Goal: Information Seeking & Learning: Compare options

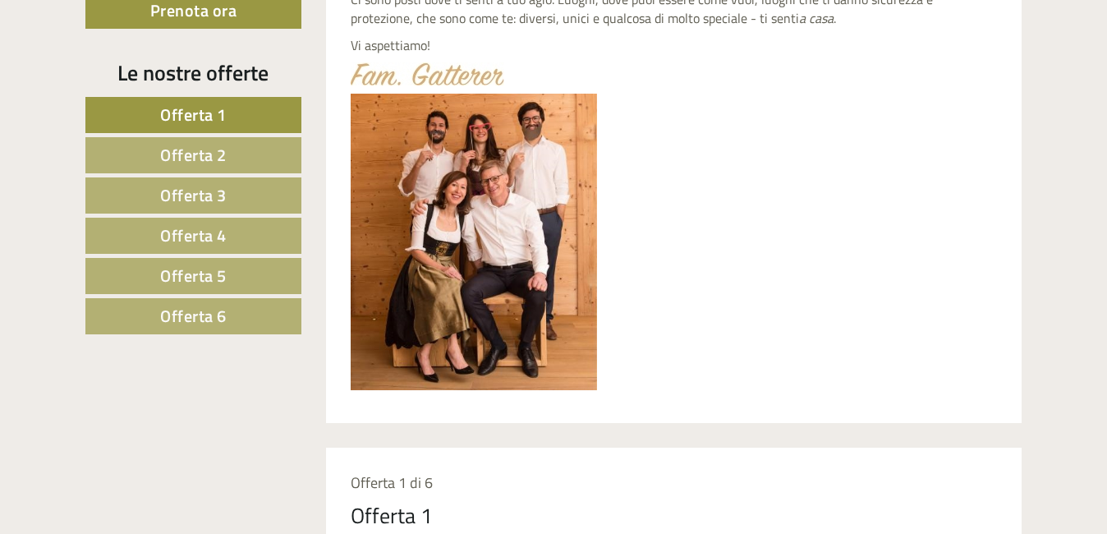
scroll to position [904, 0]
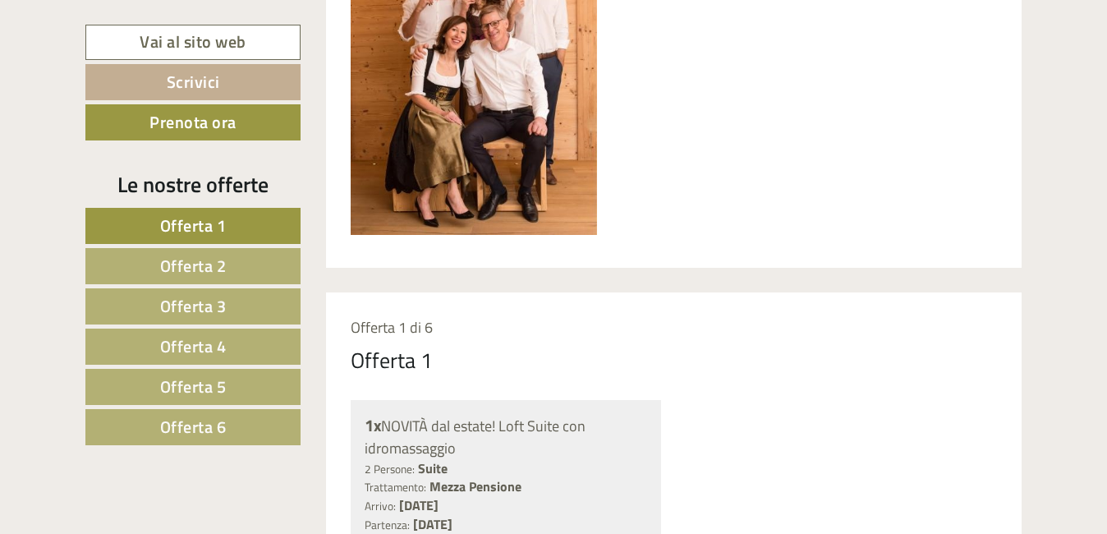
click at [193, 221] on span "Offerta 1" at bounding box center [193, 225] width 67 height 25
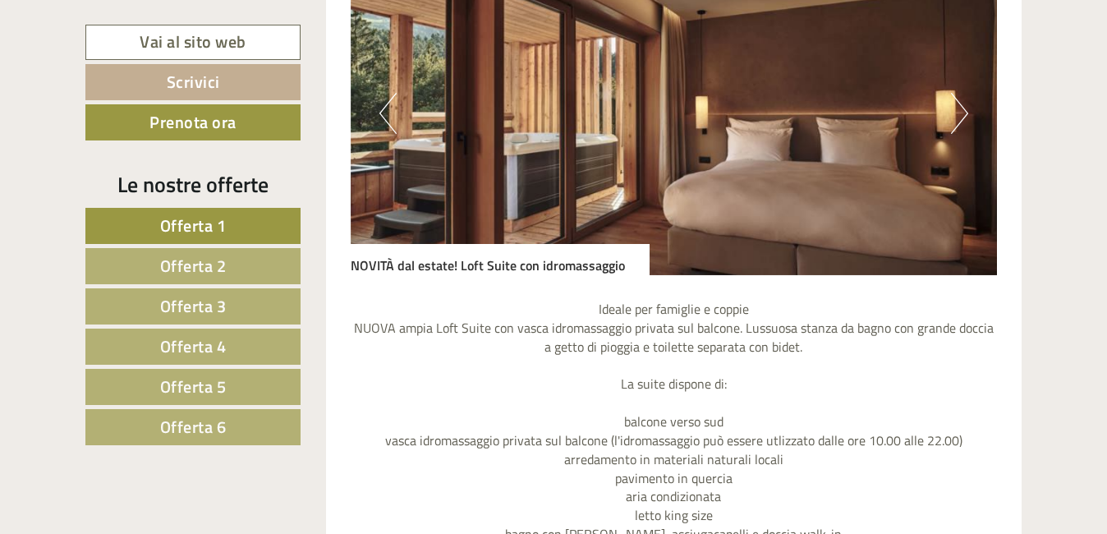
scroll to position [1196, 0]
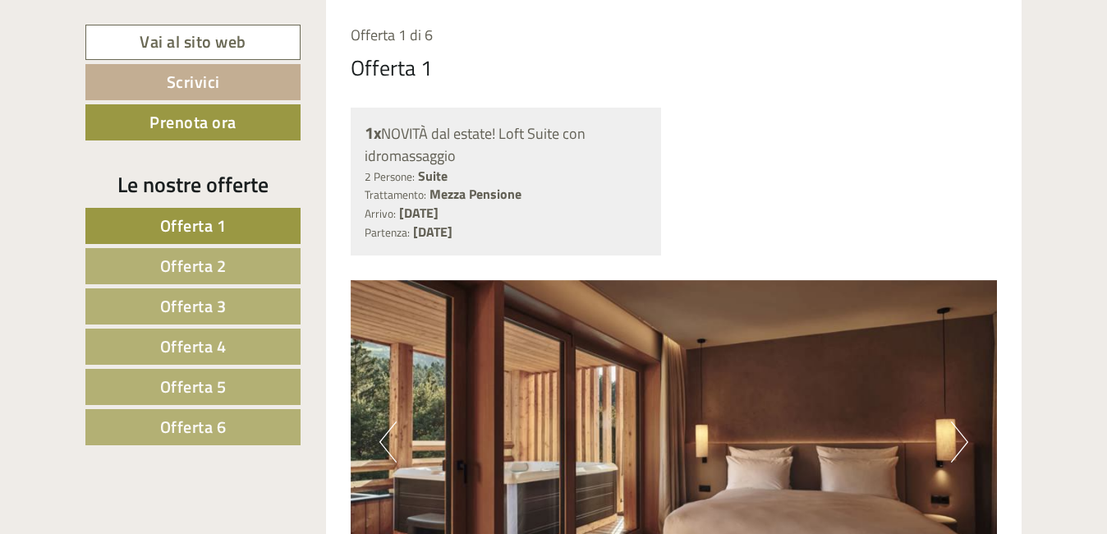
click at [237, 267] on link "Offerta 2" at bounding box center [192, 266] width 215 height 36
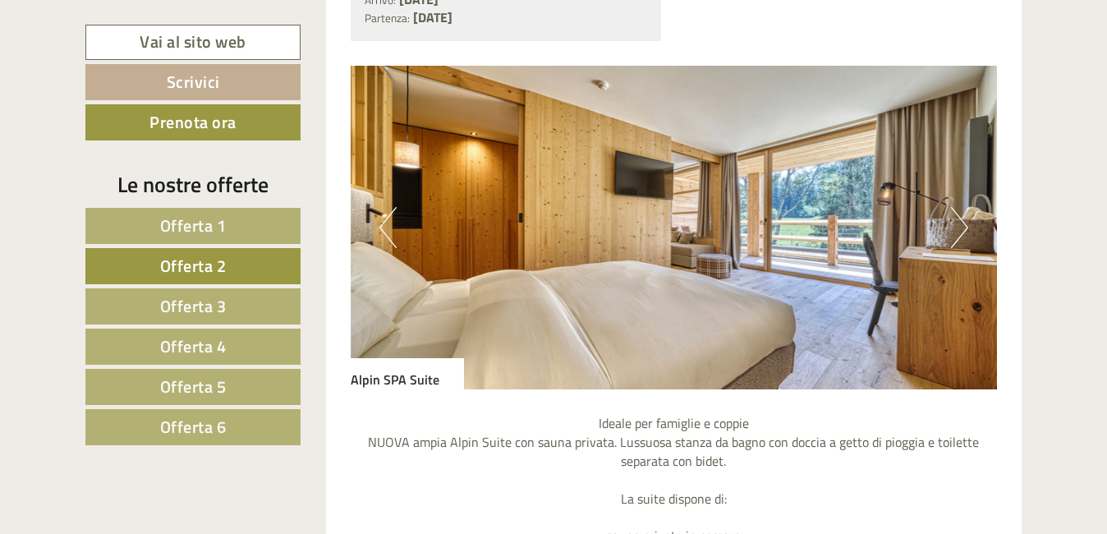
scroll to position [1360, 0]
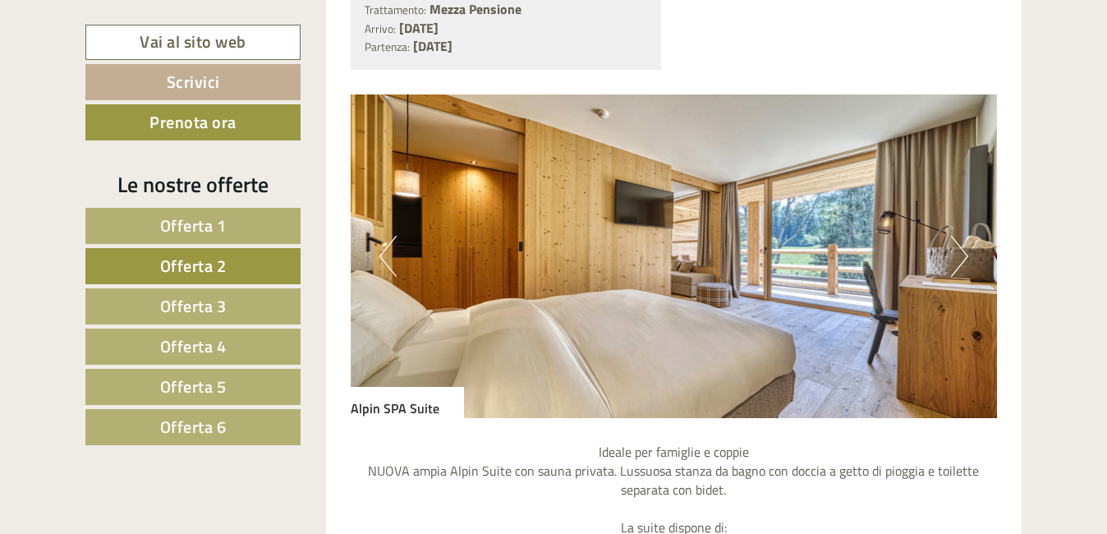
click at [959, 264] on button "Next" at bounding box center [959, 256] width 17 height 41
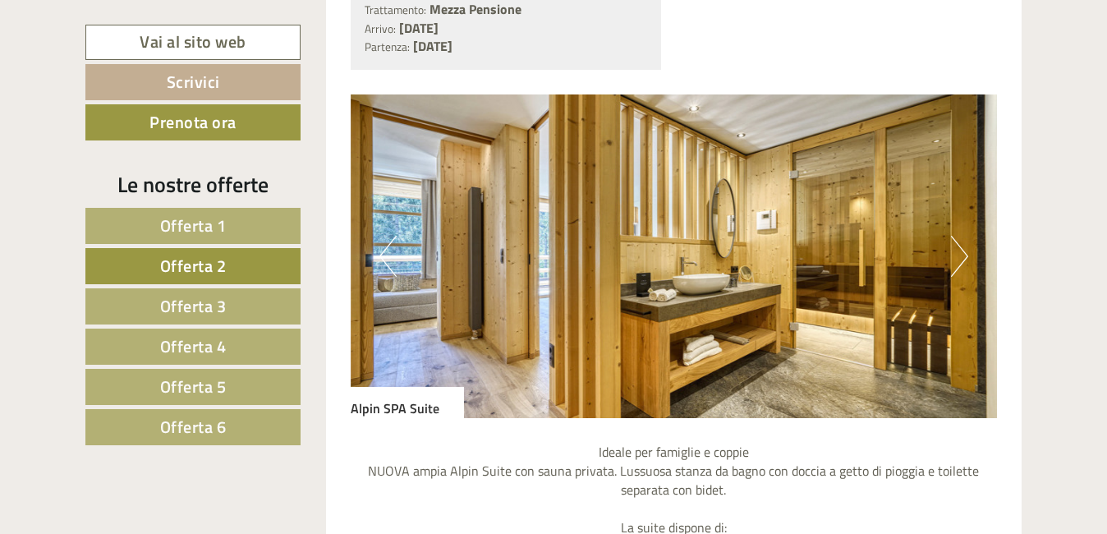
click at [959, 264] on button "Next" at bounding box center [959, 256] width 17 height 41
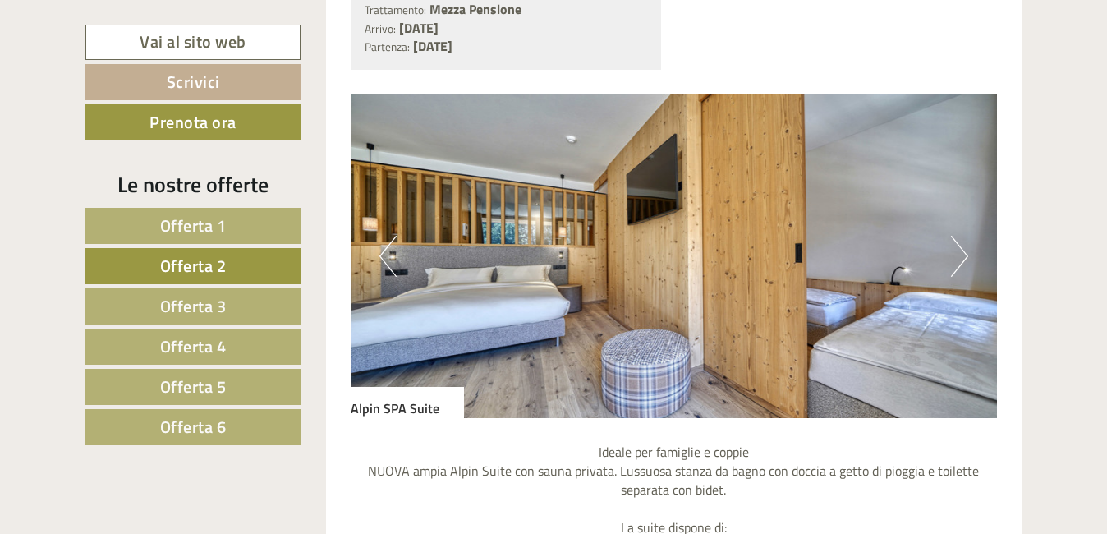
click at [959, 264] on button "Next" at bounding box center [959, 256] width 17 height 41
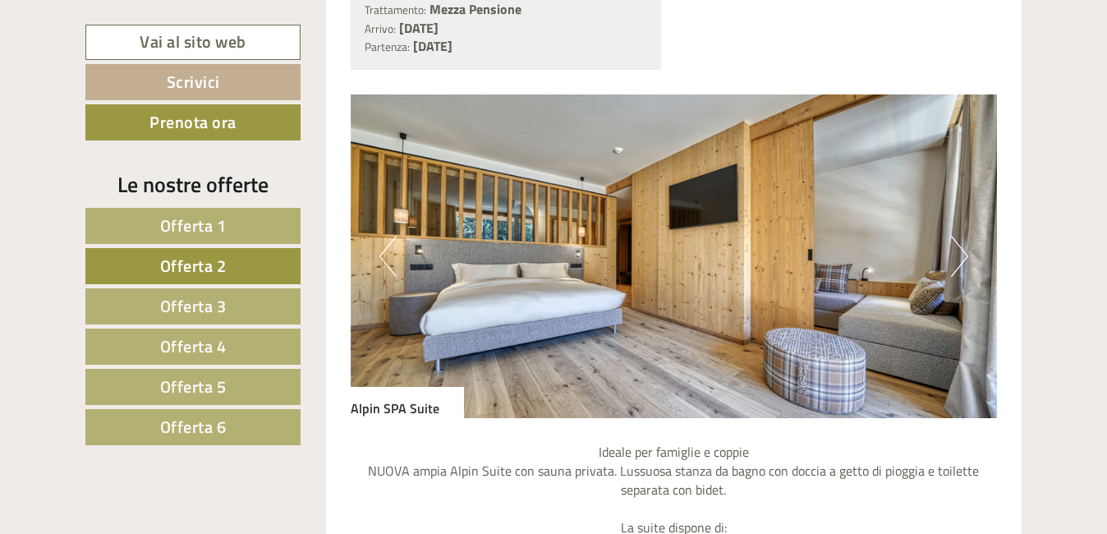
click at [959, 264] on button "Next" at bounding box center [959, 256] width 17 height 41
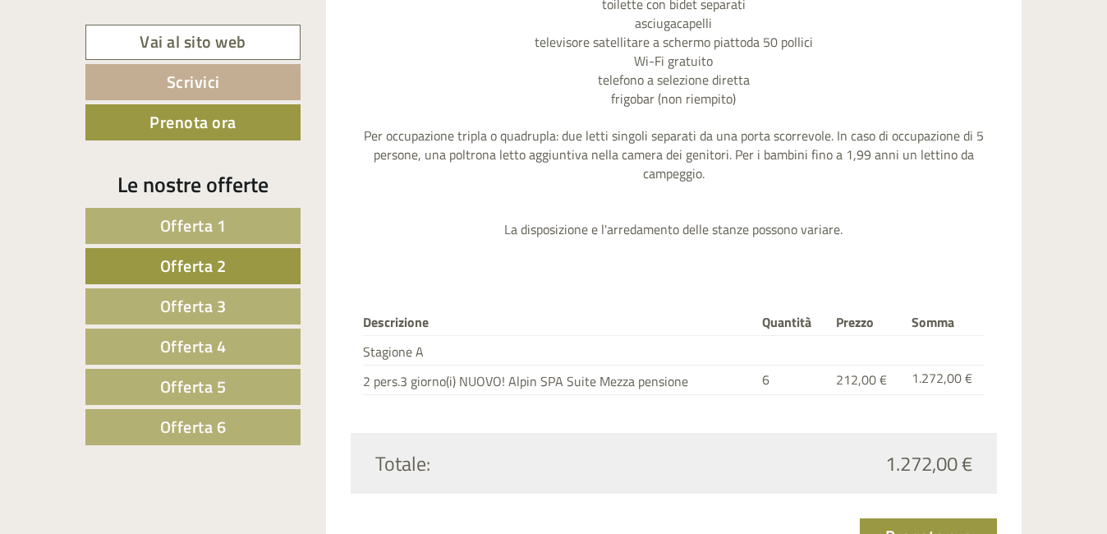
scroll to position [2100, 0]
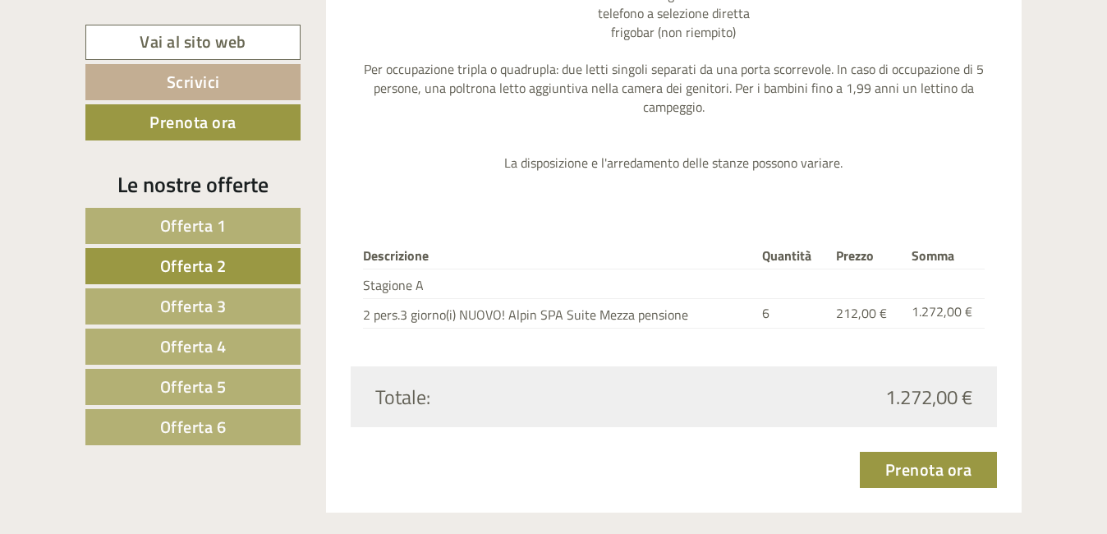
click at [203, 306] on span "Offerta 3" at bounding box center [193, 305] width 67 height 25
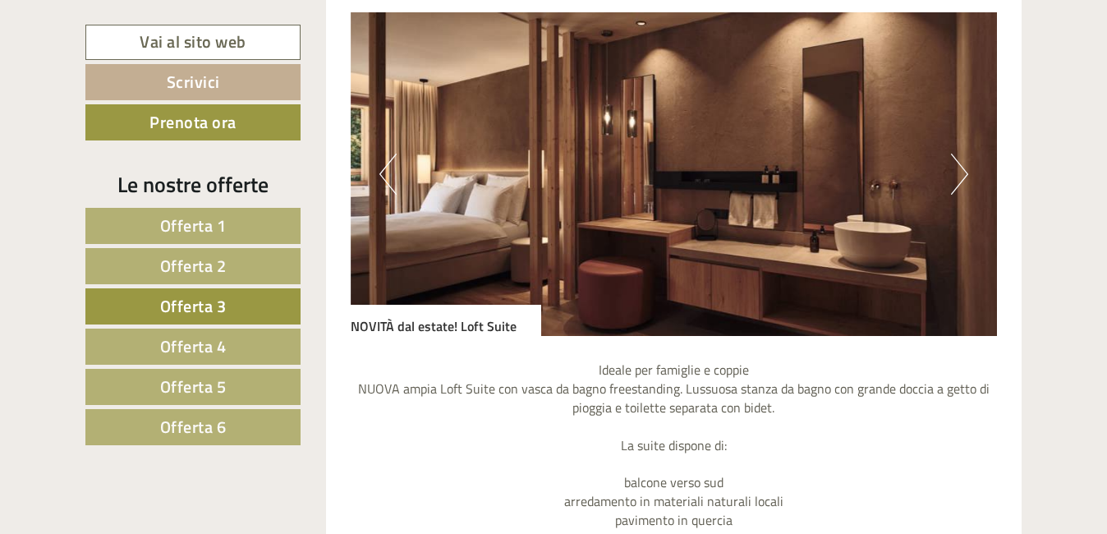
scroll to position [1360, 0]
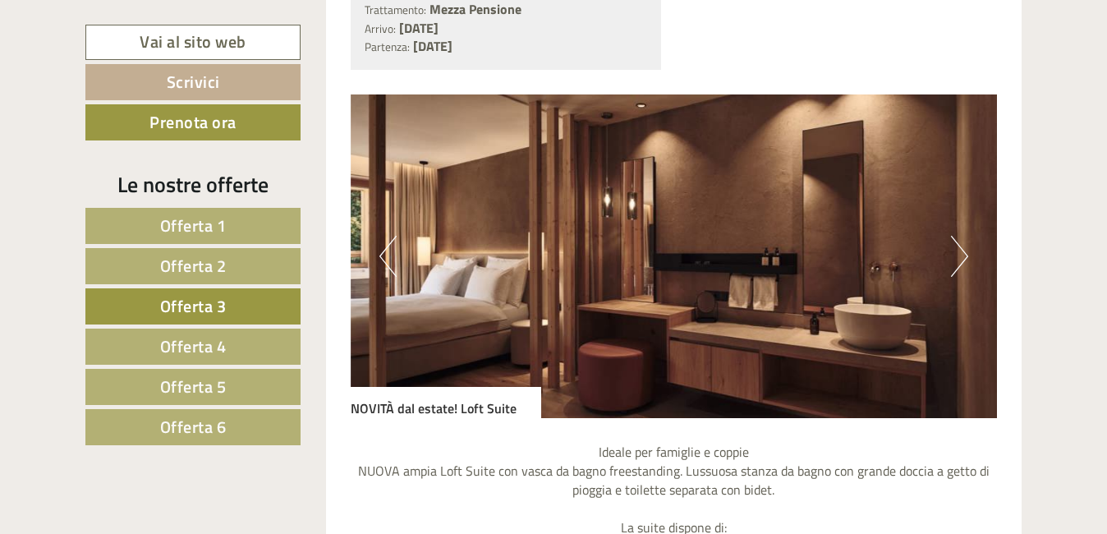
click at [962, 265] on button "Next" at bounding box center [959, 256] width 17 height 41
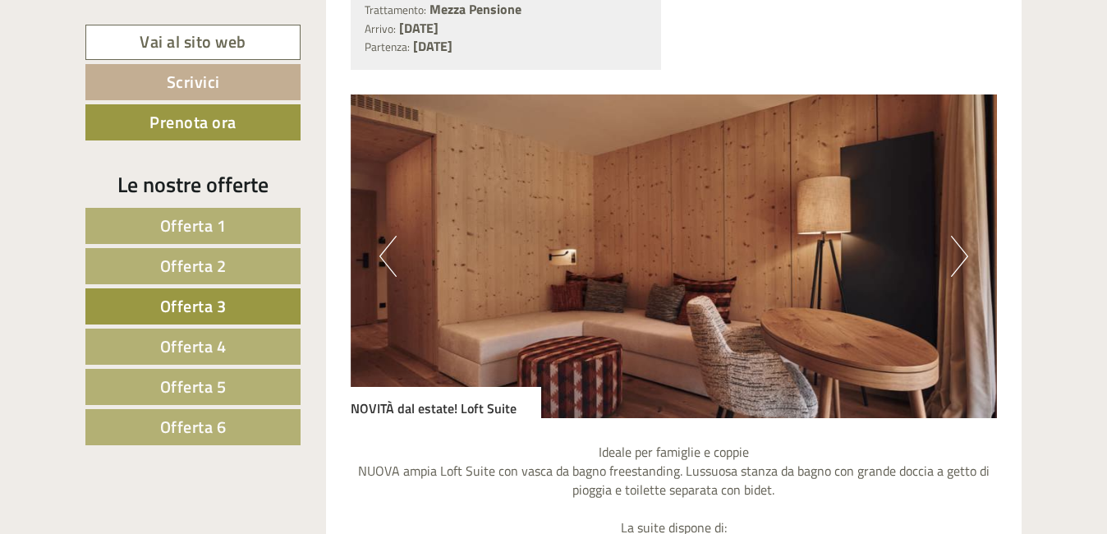
click at [962, 265] on button "Next" at bounding box center [959, 256] width 17 height 41
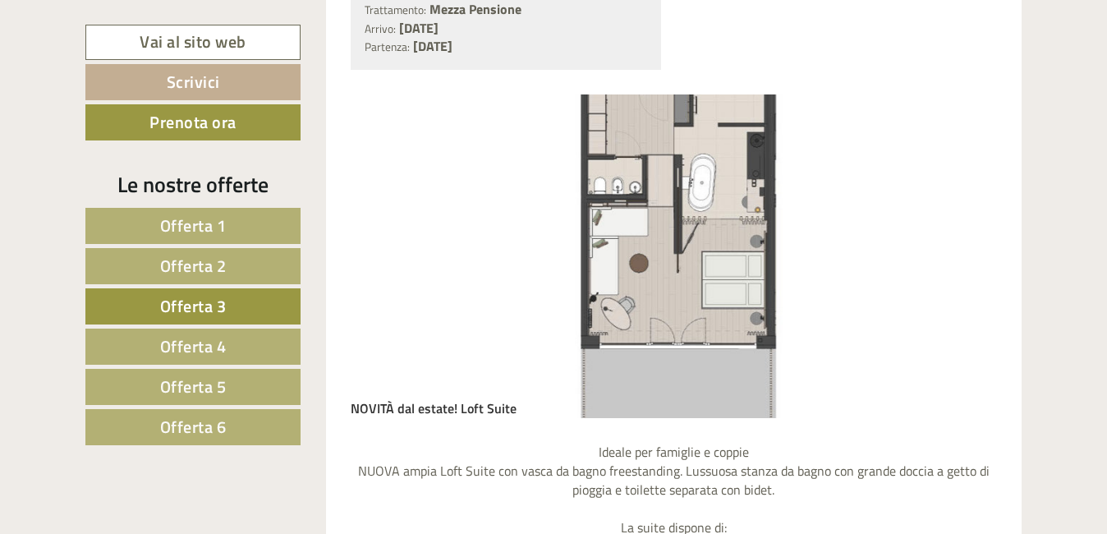
click at [962, 265] on button "Next" at bounding box center [959, 256] width 17 height 41
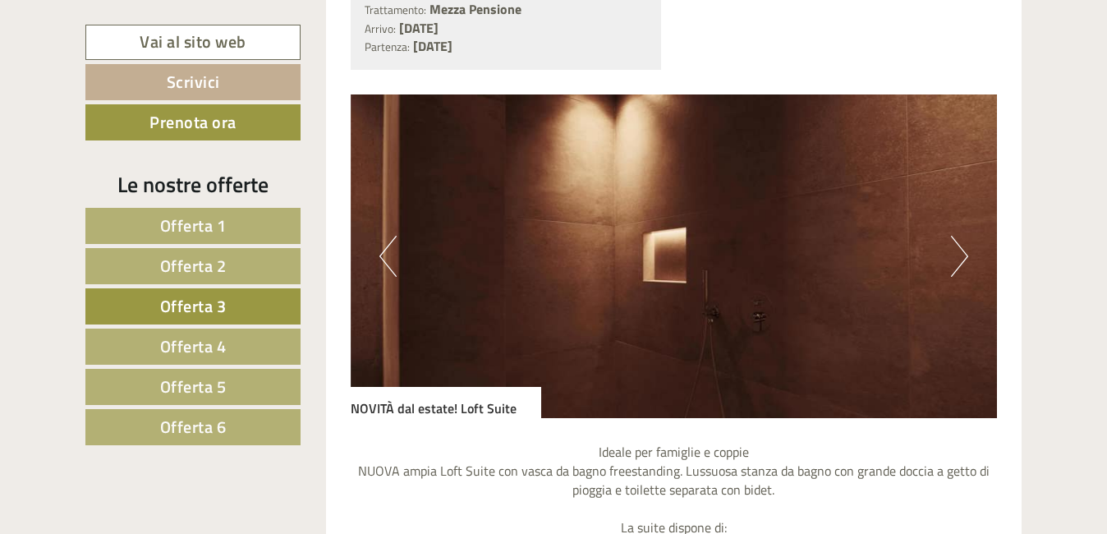
click at [959, 260] on button "Next" at bounding box center [959, 256] width 17 height 41
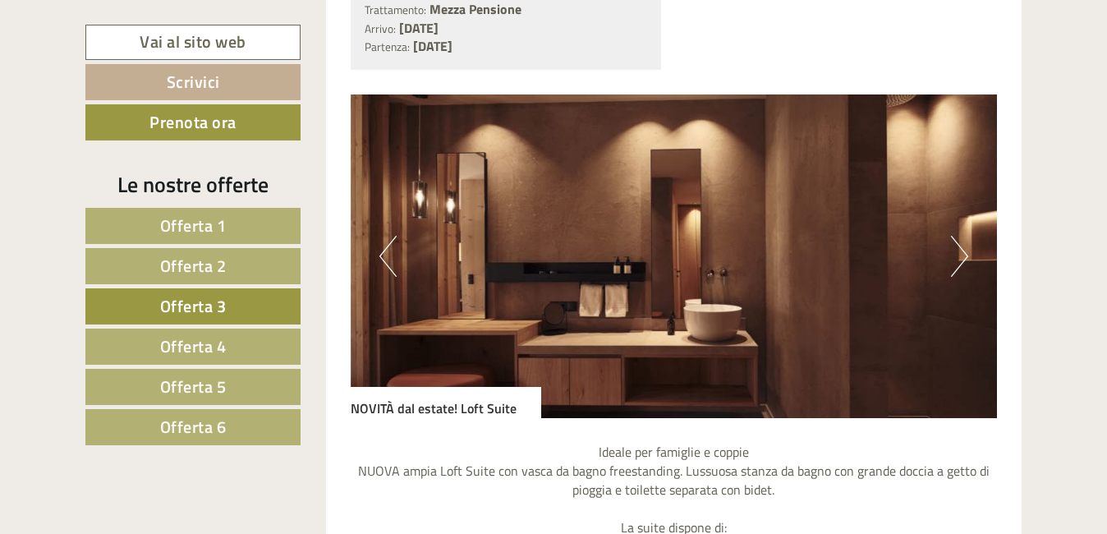
click at [959, 260] on button "Next" at bounding box center [959, 256] width 17 height 41
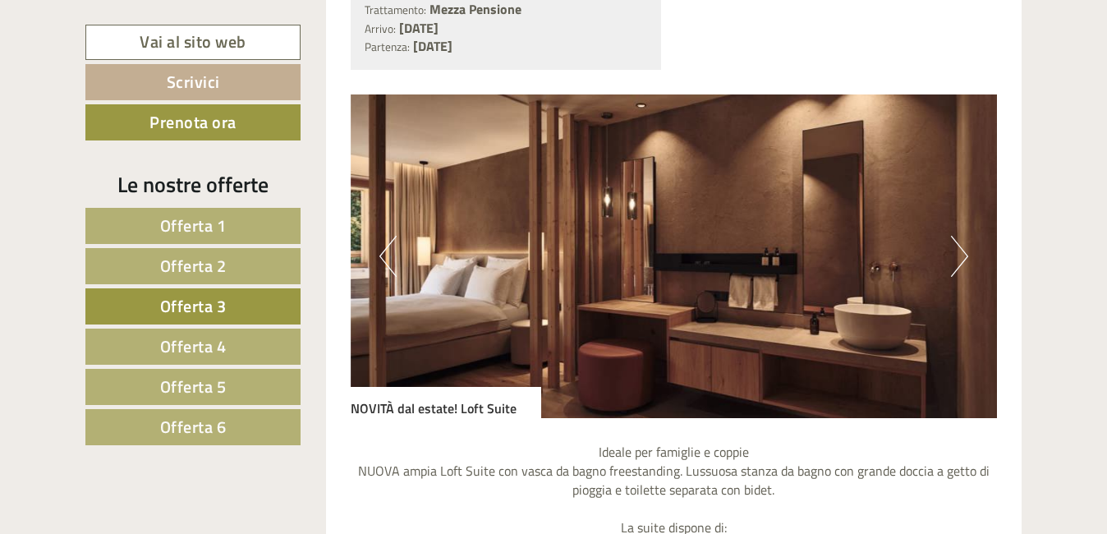
click at [240, 223] on link "Offerta 1" at bounding box center [192, 226] width 215 height 36
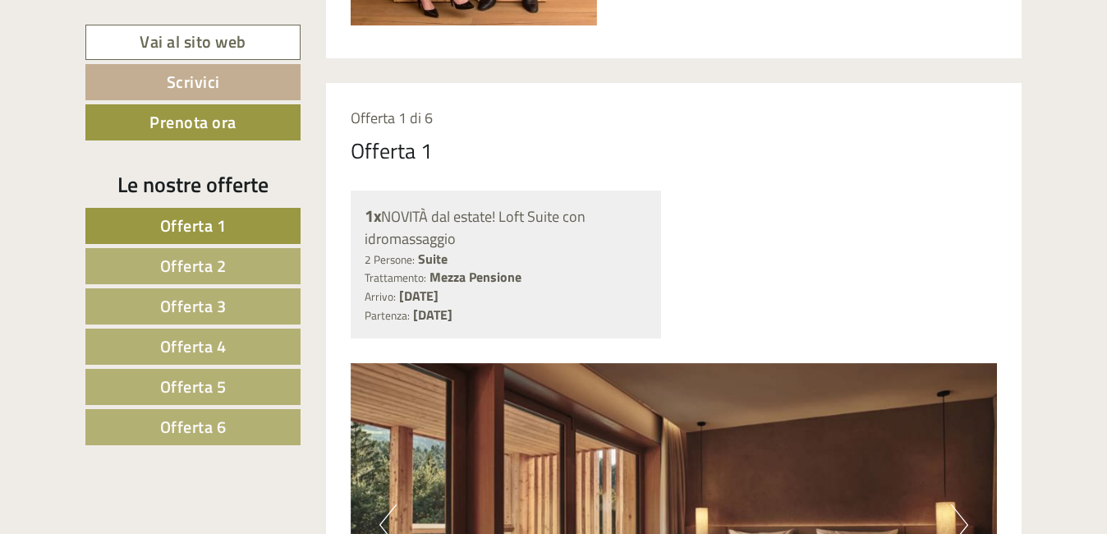
scroll to position [1114, 0]
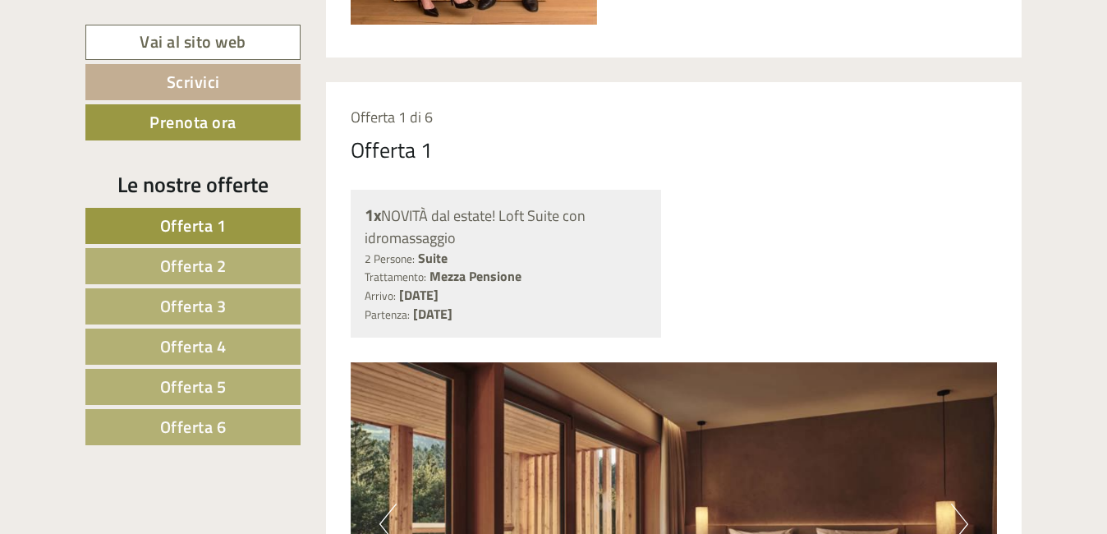
click at [215, 314] on span "Offerta 3" at bounding box center [193, 305] width 67 height 25
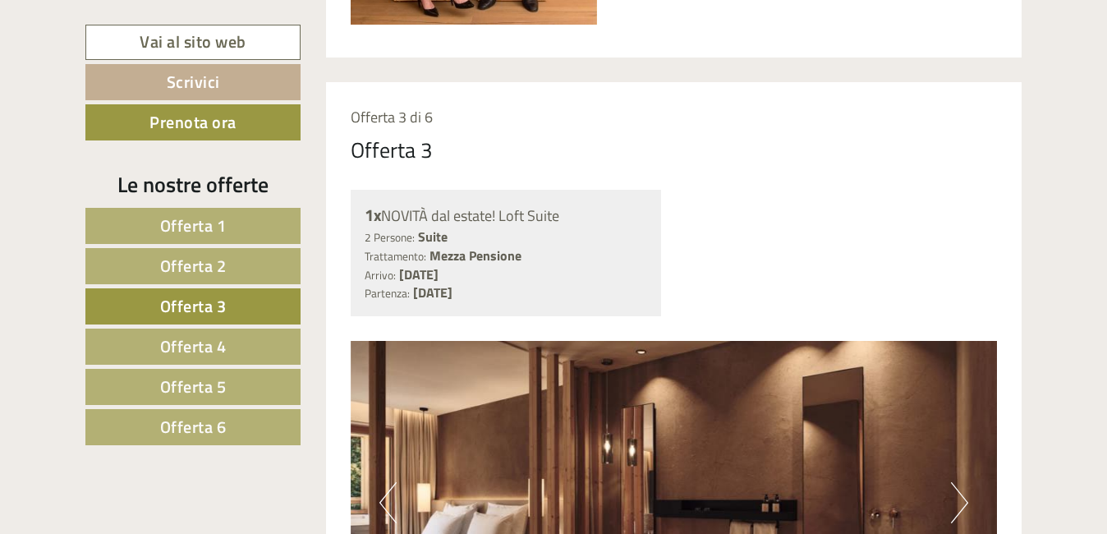
scroll to position [1196, 0]
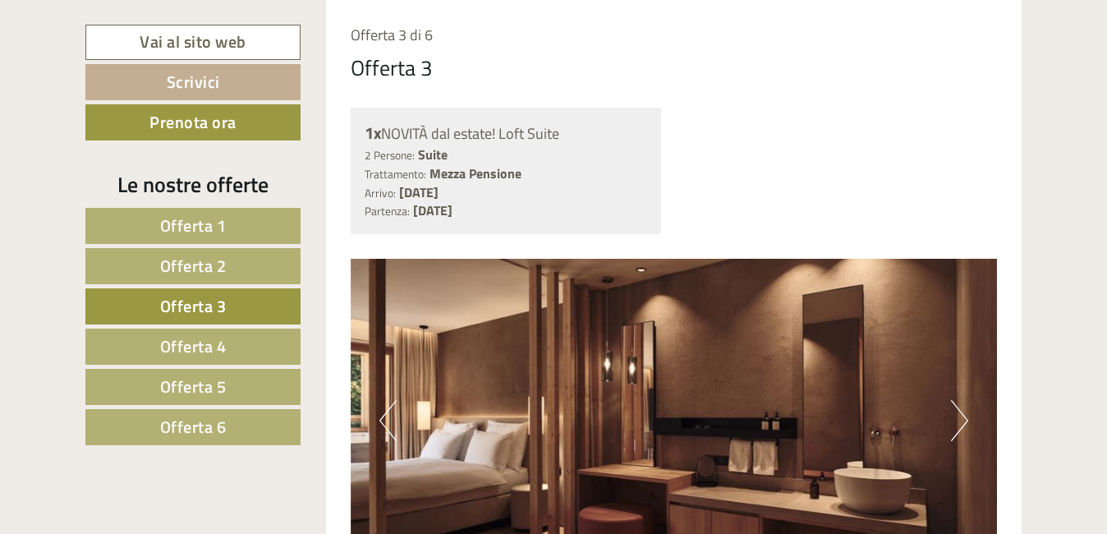
click at [222, 352] on span "Offerta 4" at bounding box center [193, 346] width 67 height 25
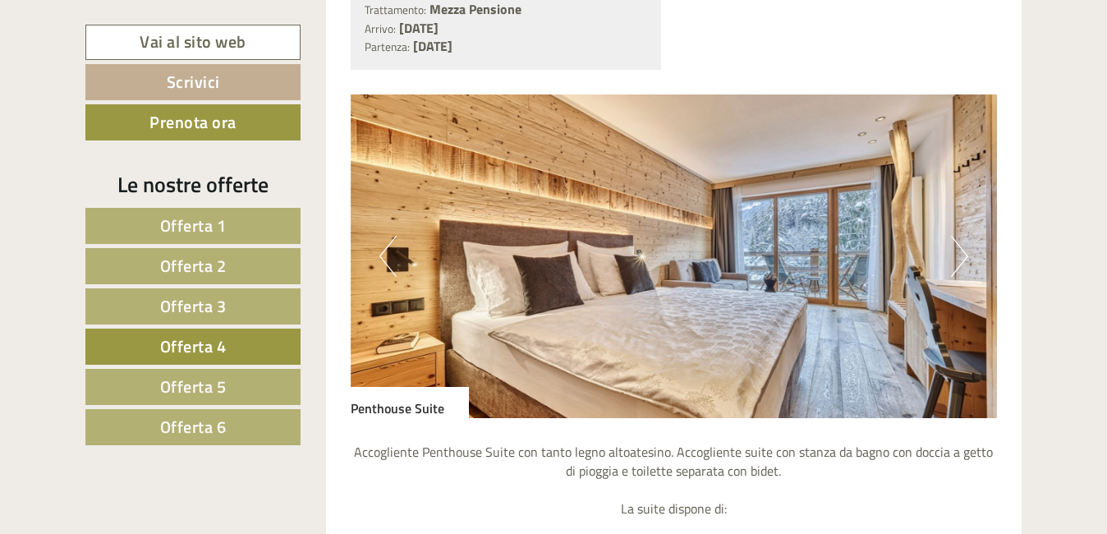
scroll to position [1443, 0]
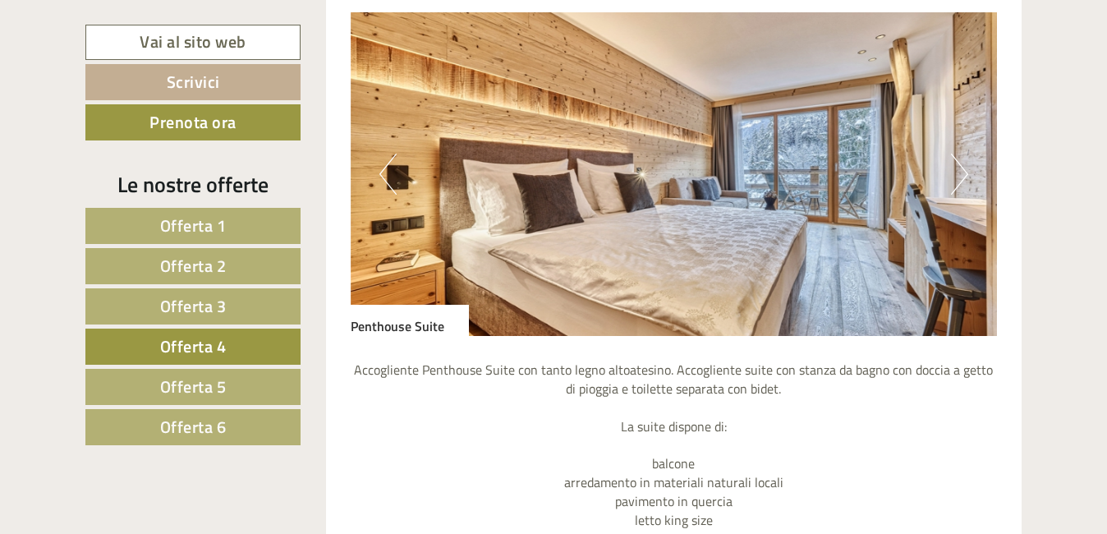
click at [961, 175] on button "Next" at bounding box center [959, 174] width 17 height 41
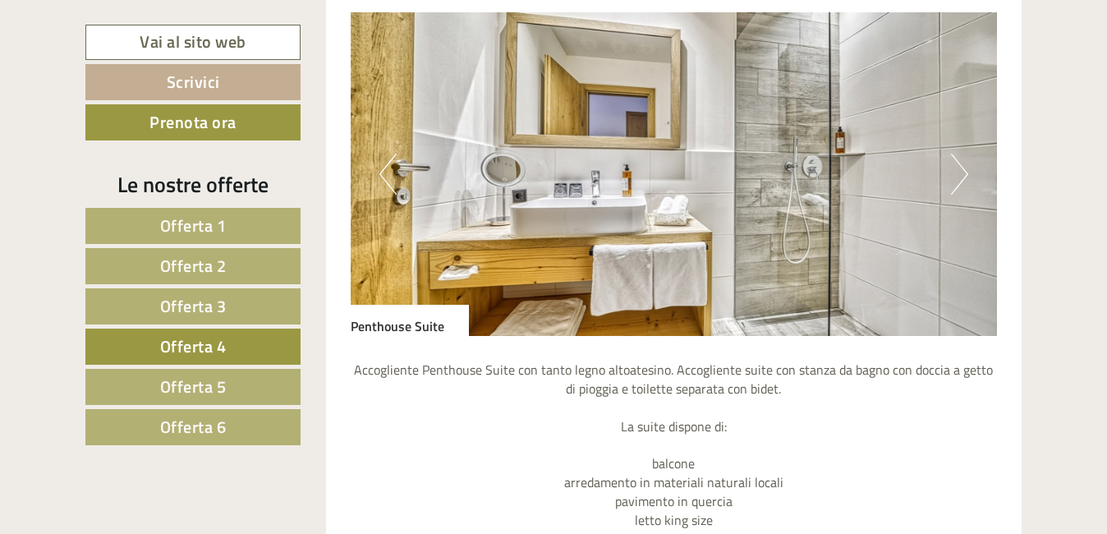
click at [961, 175] on button "Next" at bounding box center [959, 174] width 17 height 41
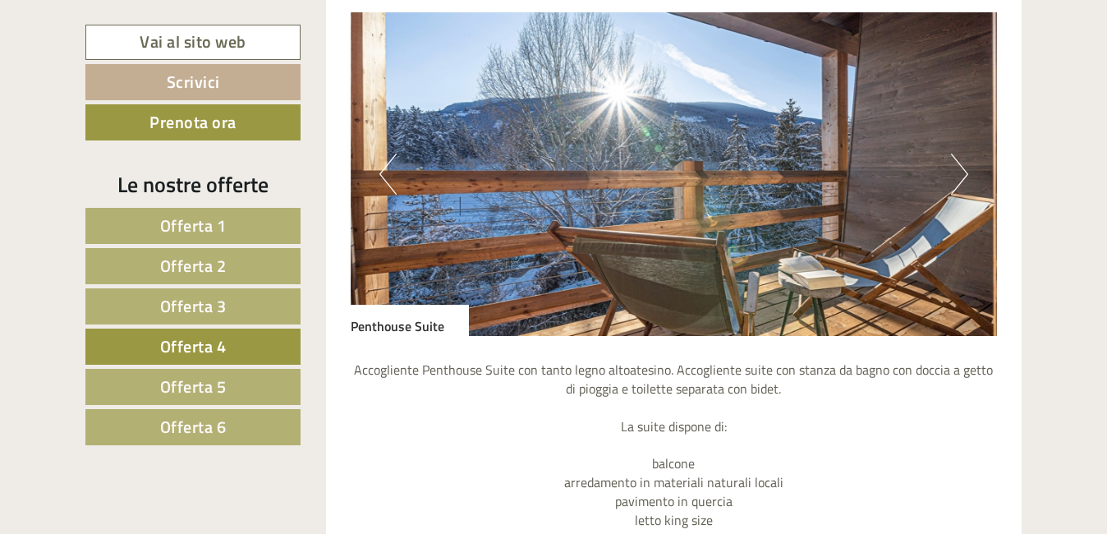
click at [961, 175] on button "Next" at bounding box center [959, 174] width 17 height 41
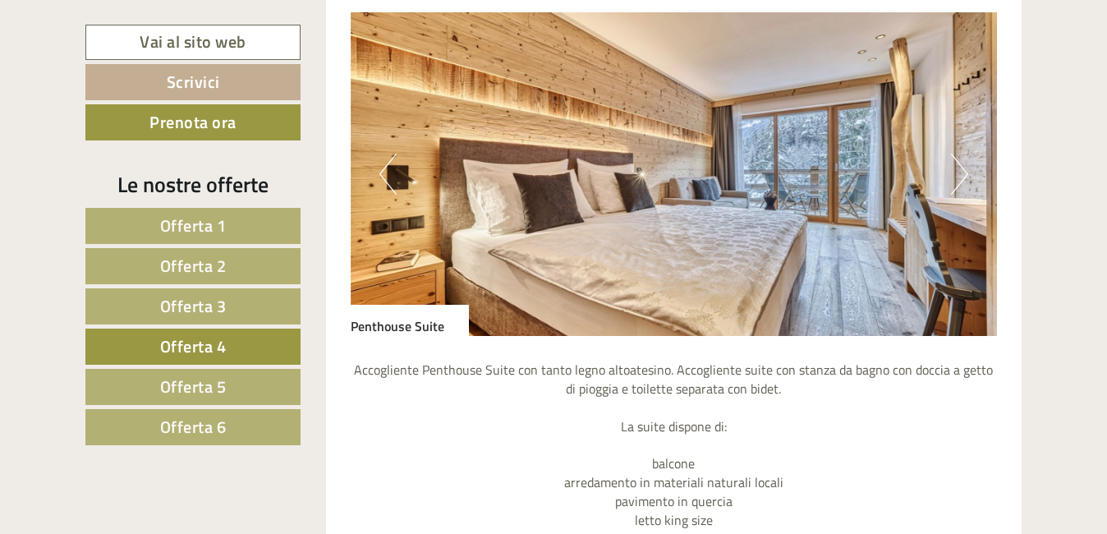
click at [963, 177] on button "Next" at bounding box center [959, 174] width 17 height 41
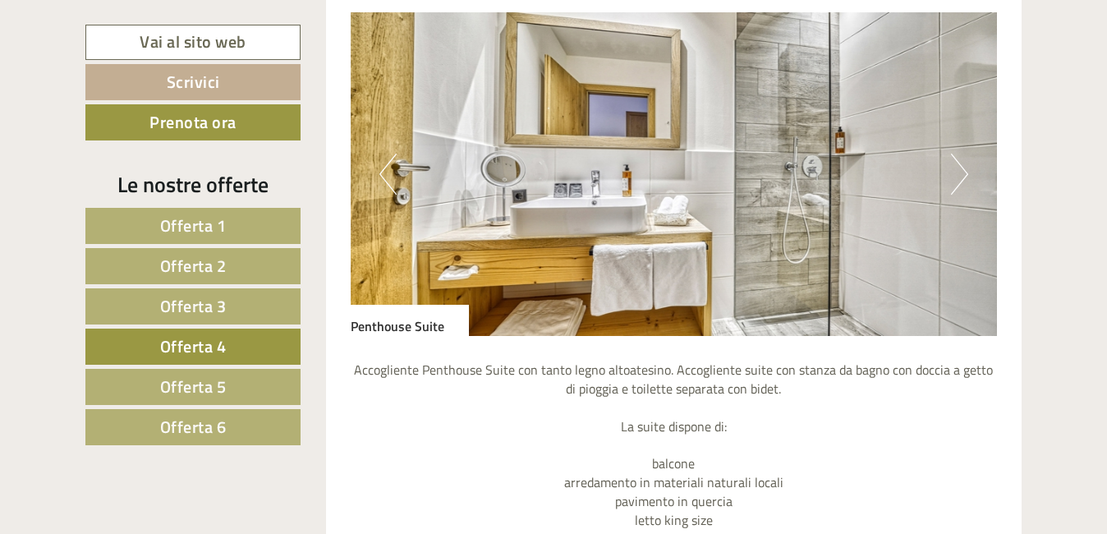
click at [963, 178] on button "Next" at bounding box center [959, 174] width 17 height 41
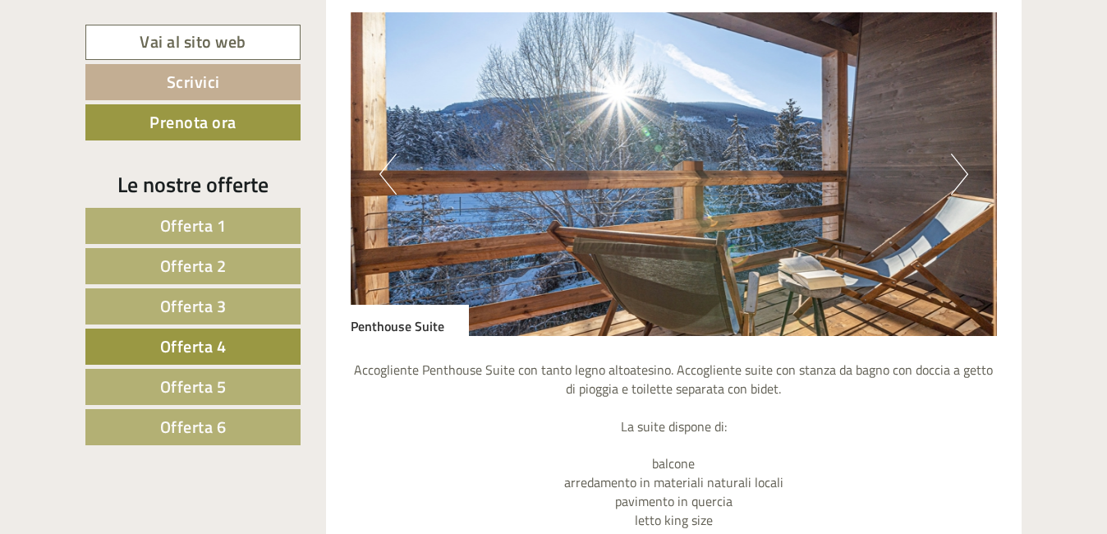
click at [963, 178] on button "Next" at bounding box center [959, 174] width 17 height 41
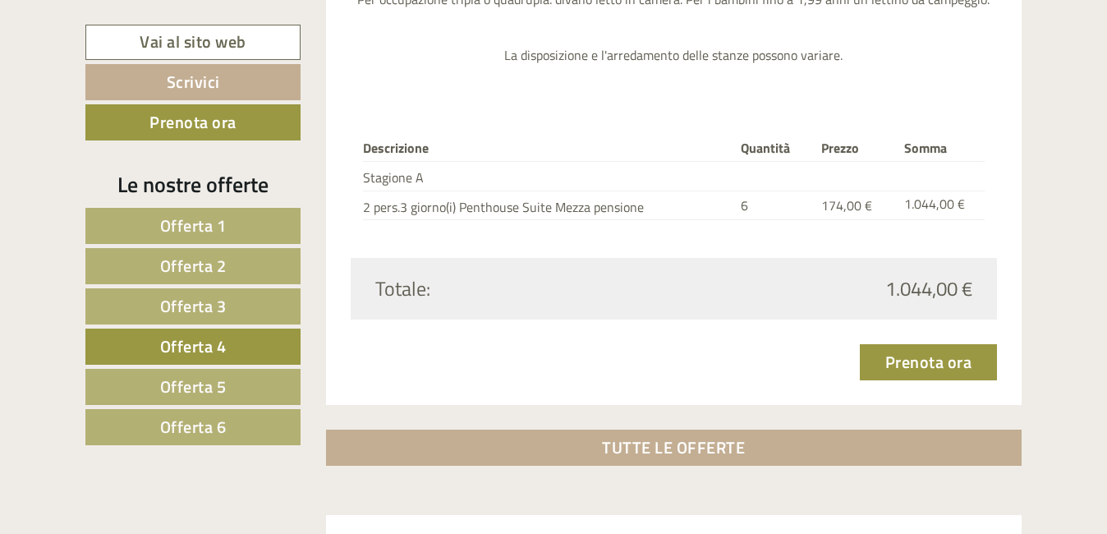
scroll to position [2018, 0]
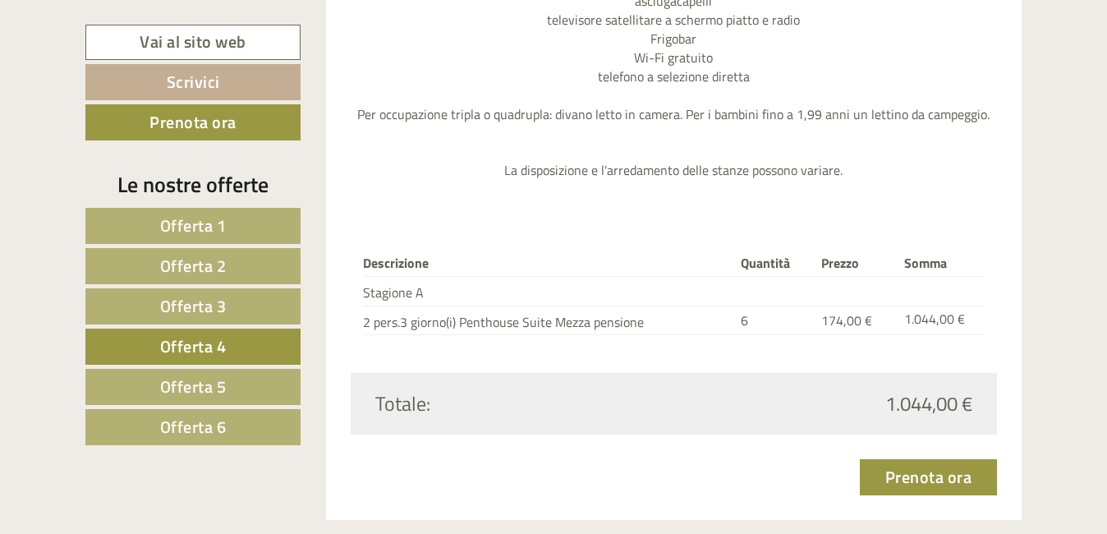
click at [245, 387] on link "Offerta 5" at bounding box center [192, 387] width 215 height 36
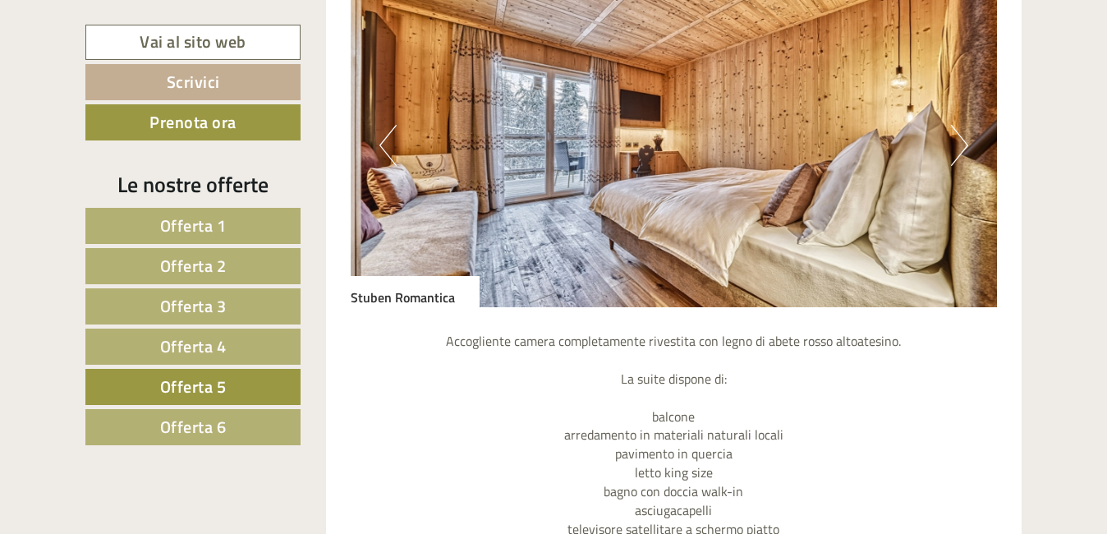
scroll to position [1443, 0]
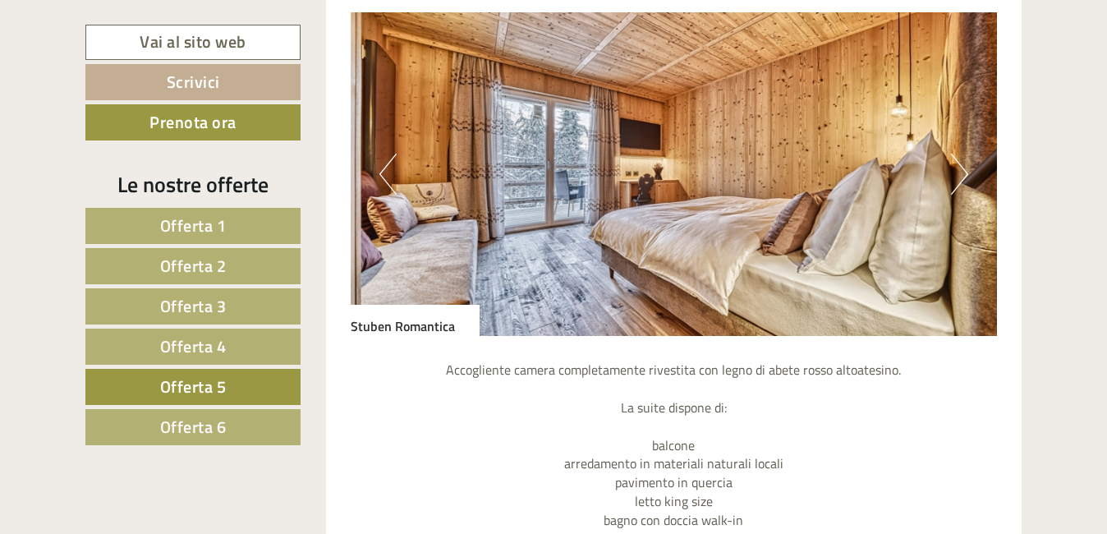
click at [960, 184] on button "Next" at bounding box center [959, 174] width 17 height 41
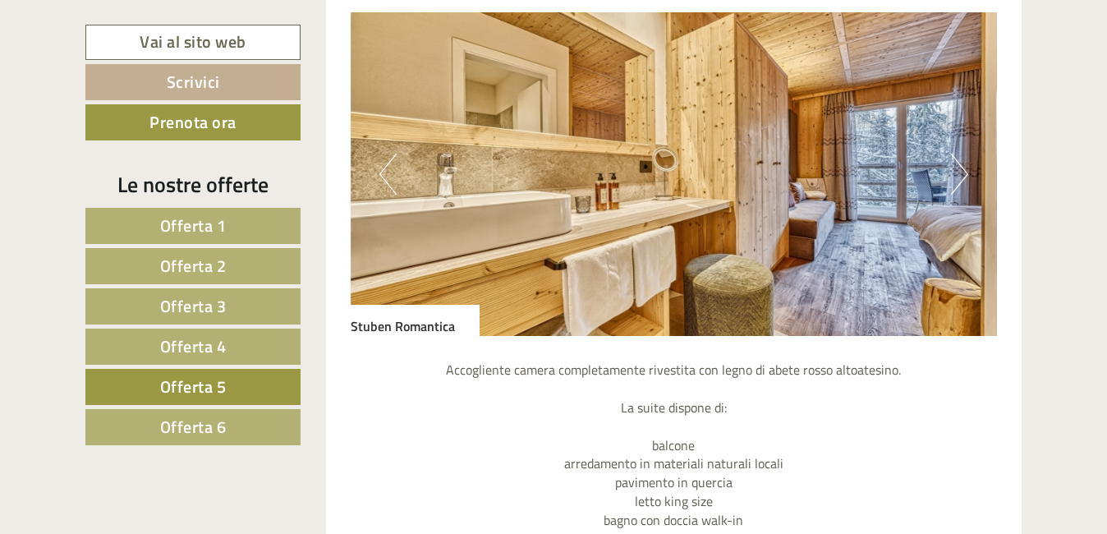
click at [960, 184] on button "Next" at bounding box center [959, 174] width 17 height 41
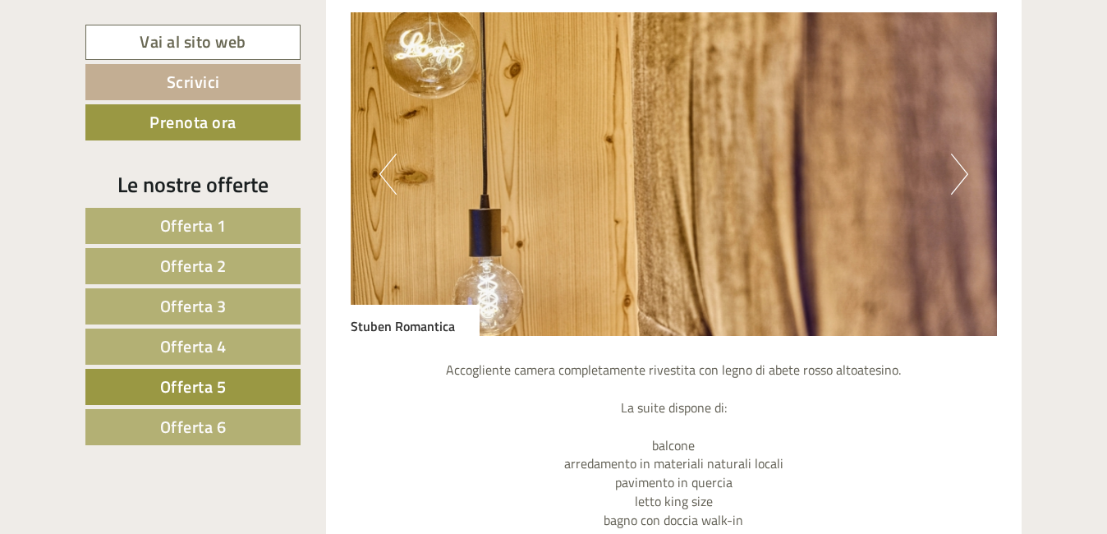
click at [960, 184] on button "Next" at bounding box center [959, 174] width 17 height 41
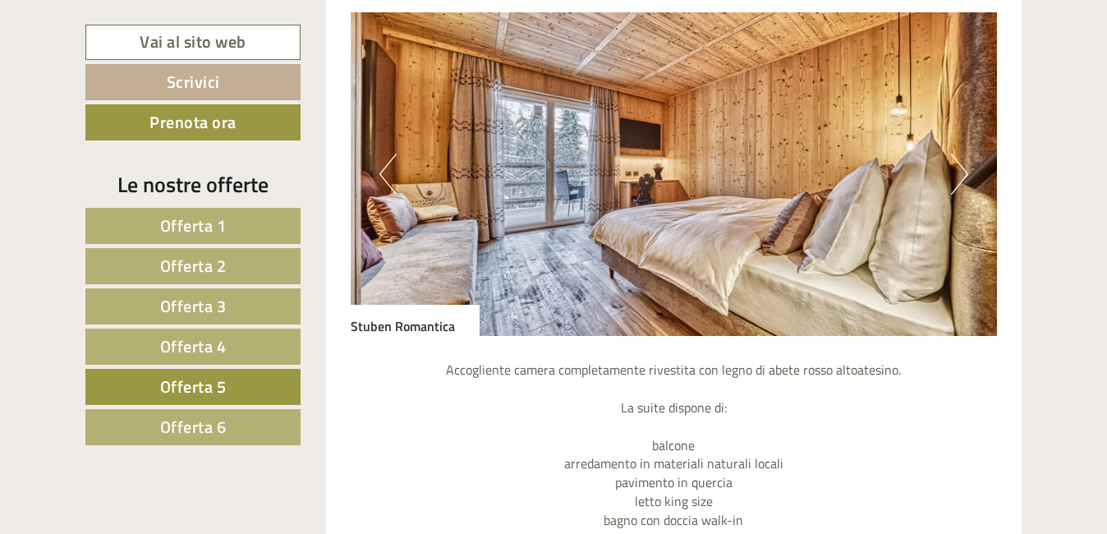
click at [960, 184] on button "Next" at bounding box center [959, 174] width 17 height 41
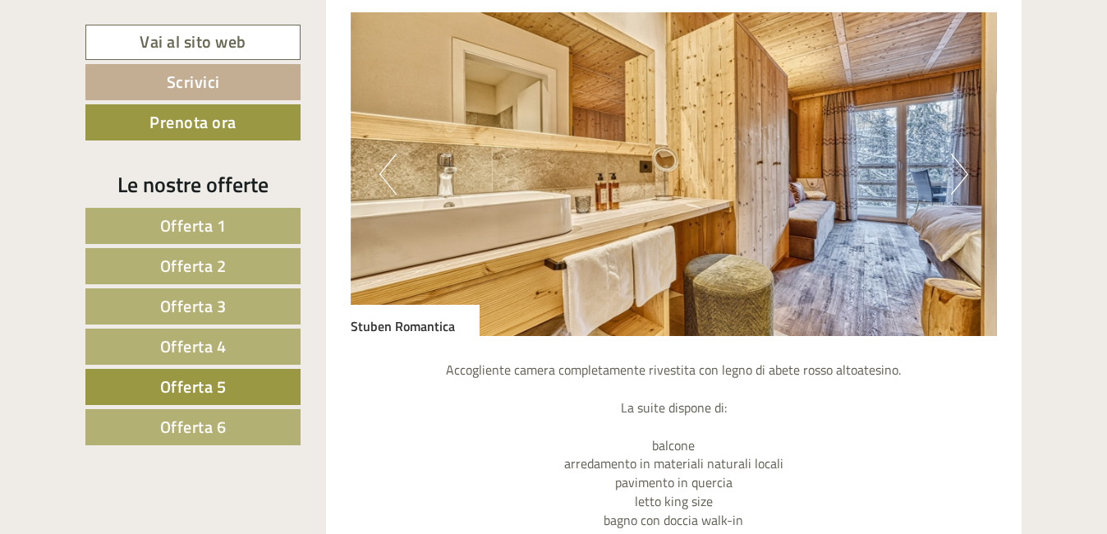
click at [193, 439] on link "Offerta 6" at bounding box center [192, 427] width 215 height 36
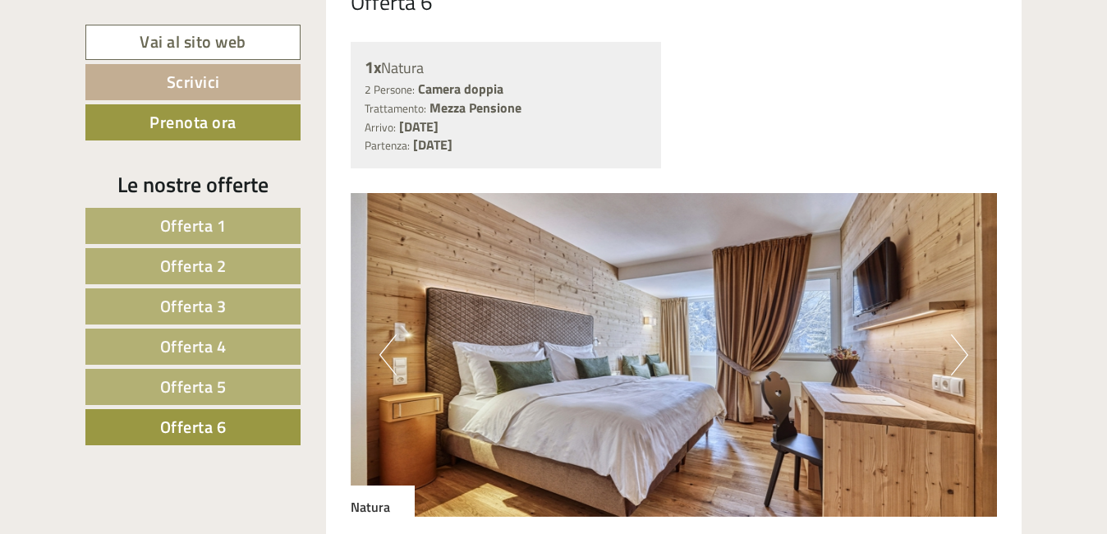
scroll to position [1360, 0]
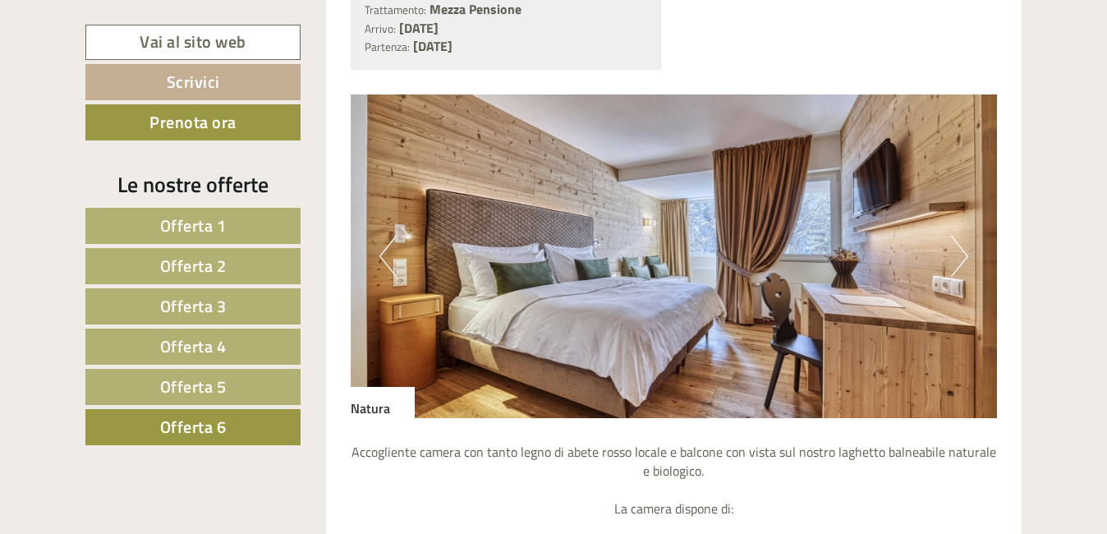
click at [962, 259] on button "Next" at bounding box center [959, 256] width 17 height 41
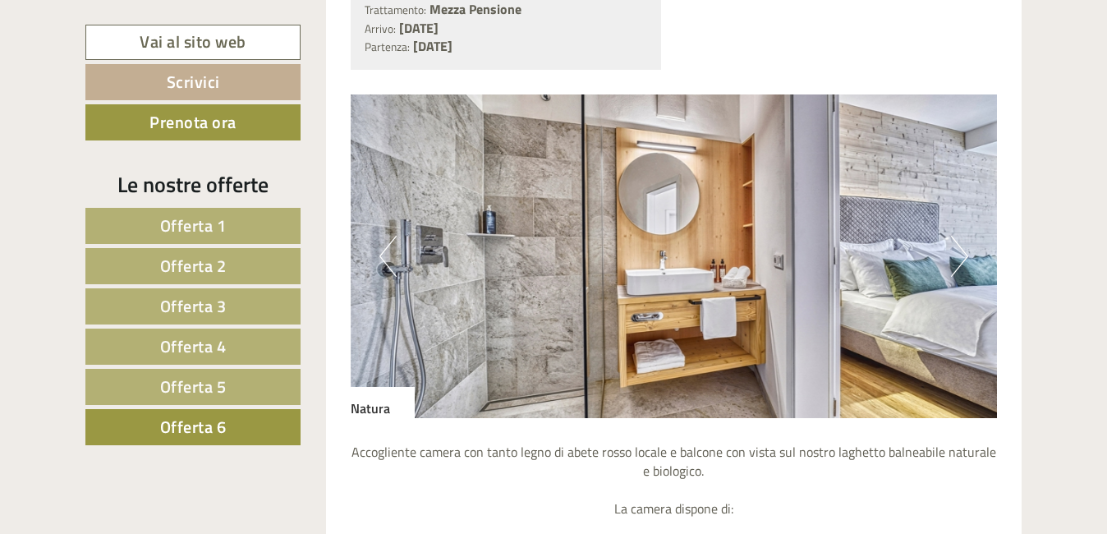
click at [962, 259] on button "Next" at bounding box center [959, 256] width 17 height 41
click at [962, 260] on button "Next" at bounding box center [959, 256] width 17 height 41
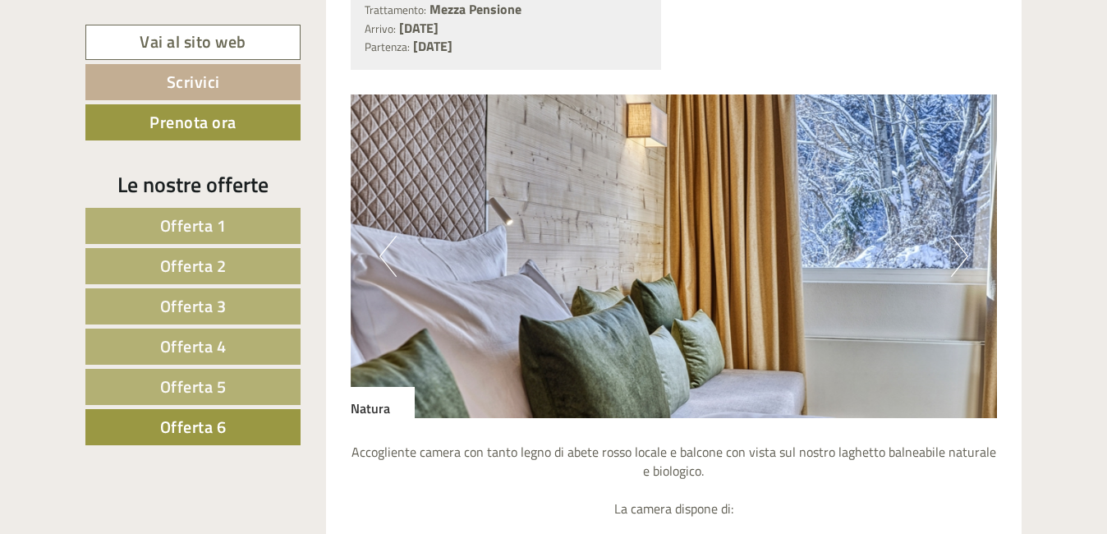
click at [962, 260] on button "Next" at bounding box center [959, 256] width 17 height 41
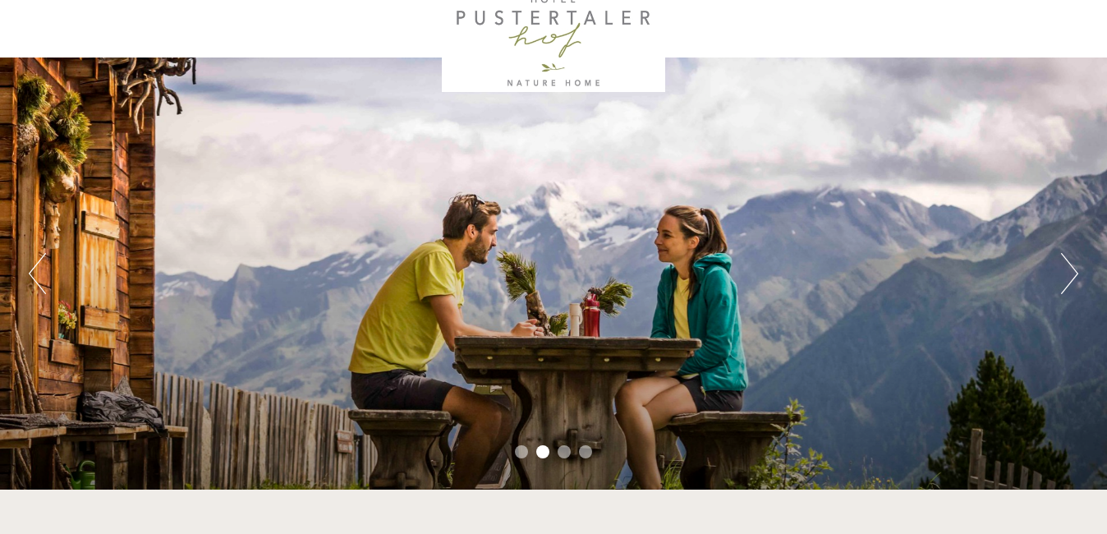
scroll to position [46, 0]
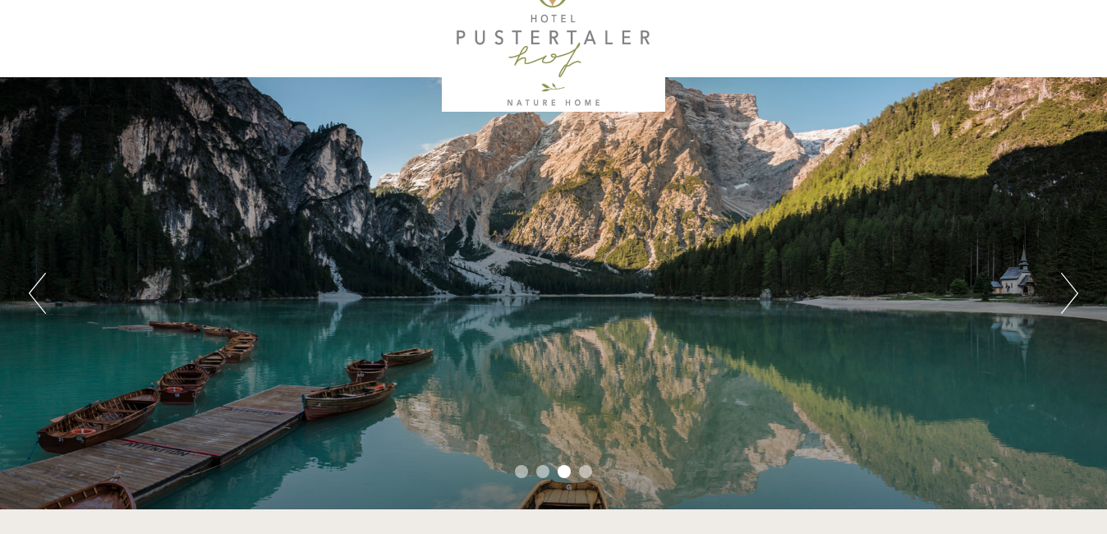
click at [1070, 296] on button "Next" at bounding box center [1069, 293] width 17 height 41
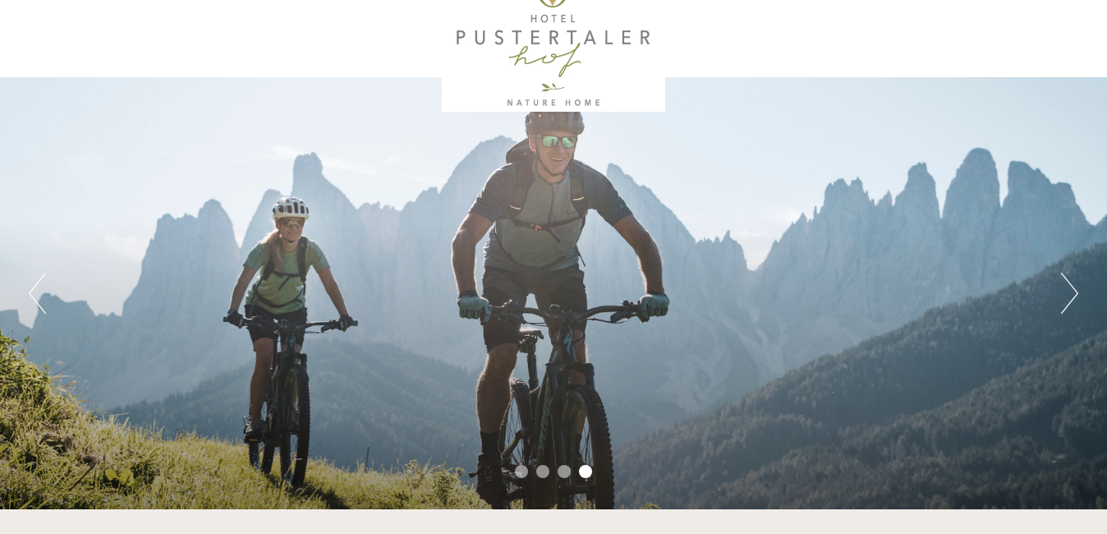
click at [1070, 296] on button "Next" at bounding box center [1069, 293] width 17 height 41
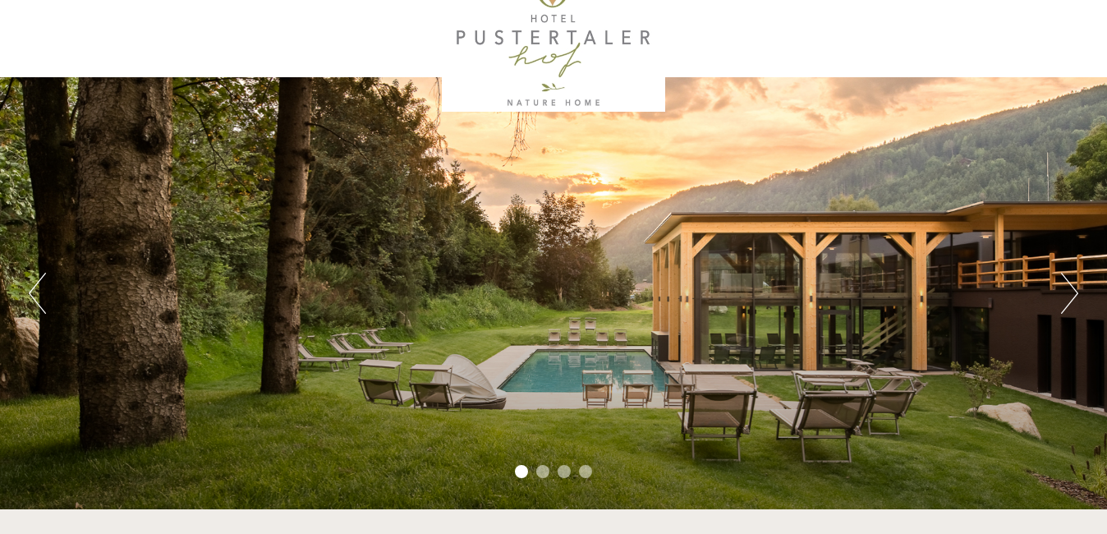
click at [1070, 296] on button "Next" at bounding box center [1069, 293] width 17 height 41
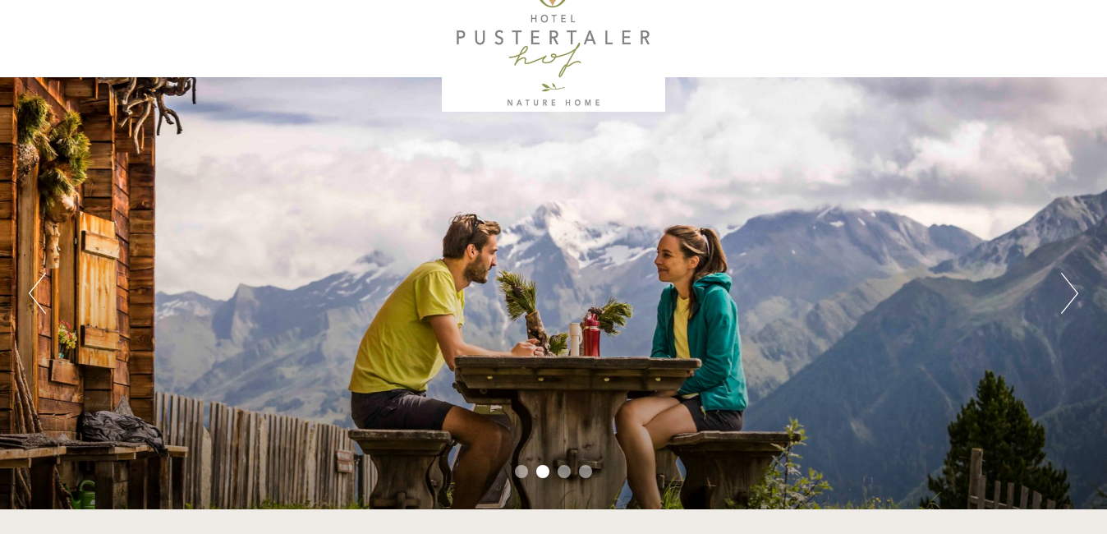
click at [1070, 296] on button "Next" at bounding box center [1069, 293] width 17 height 41
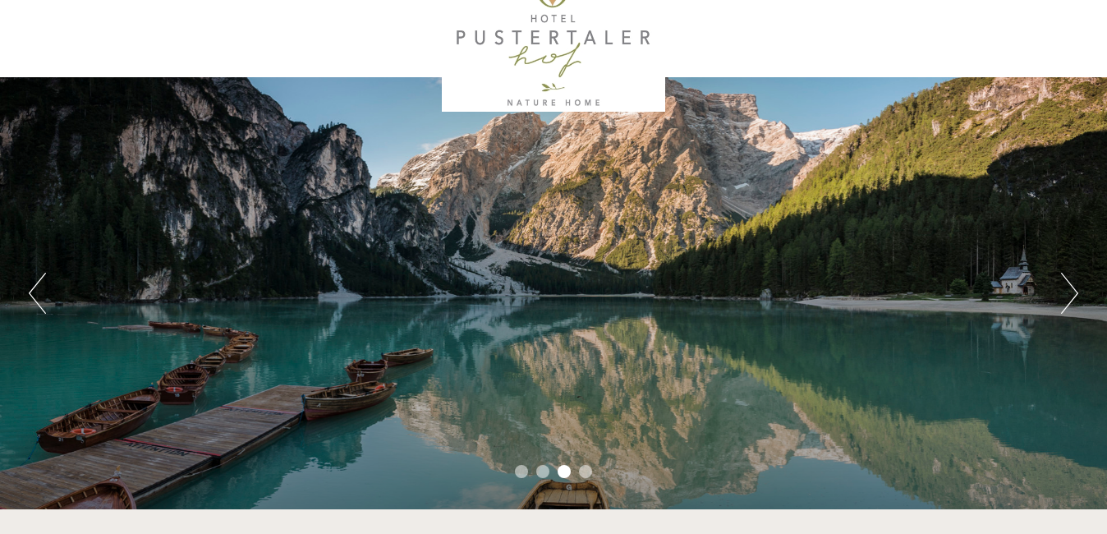
click at [1070, 296] on button "Next" at bounding box center [1069, 293] width 17 height 41
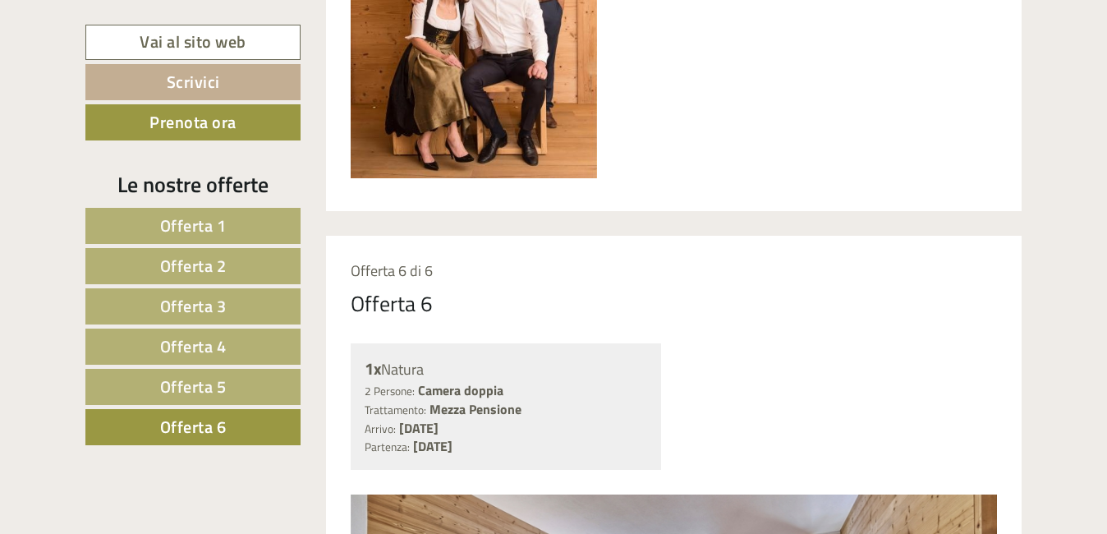
scroll to position [950, 0]
